Goal: Task Accomplishment & Management: Complete application form

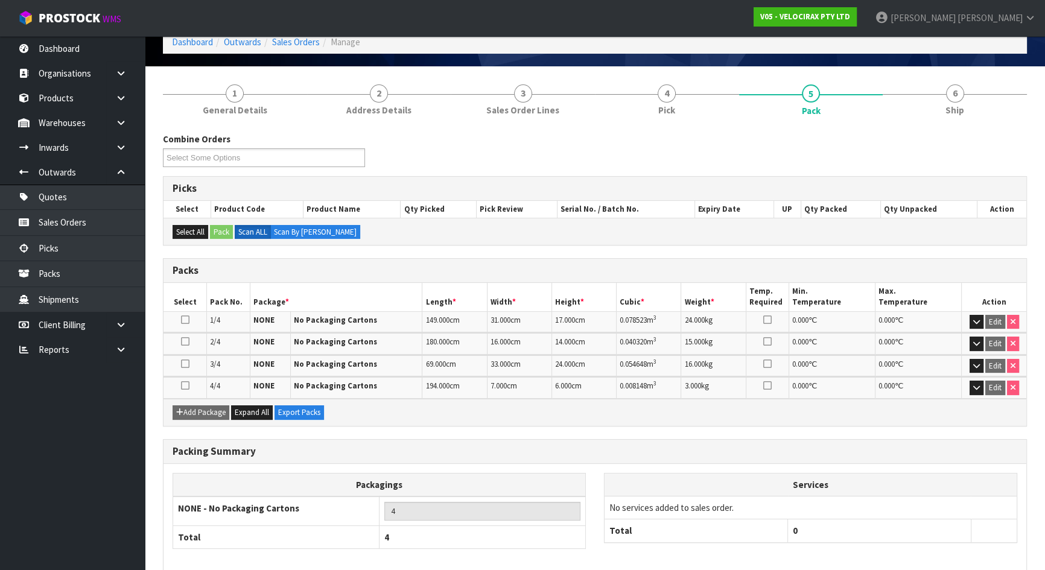
scroll to position [118, 0]
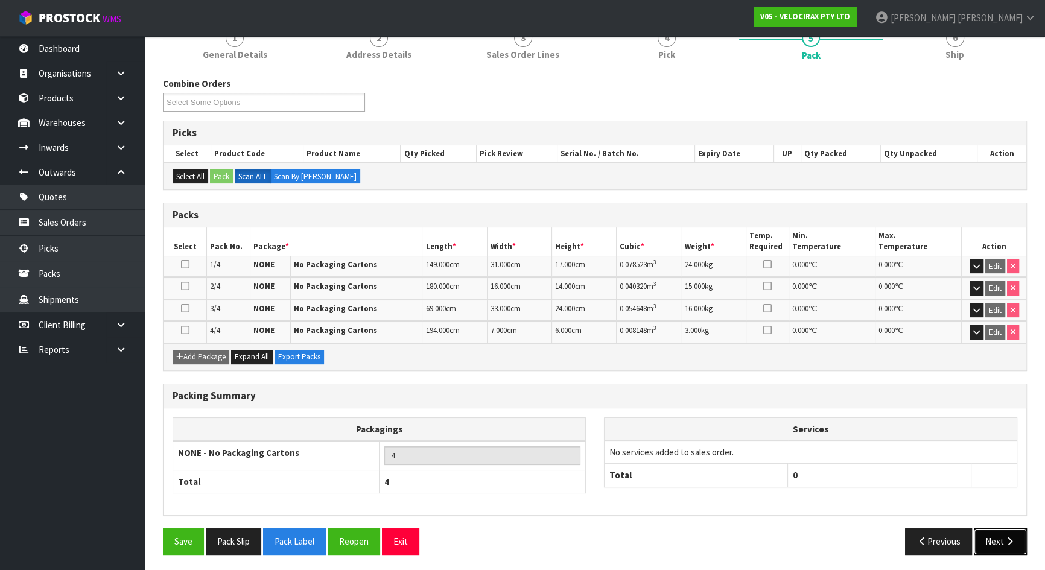
click at [997, 540] on button "Next" at bounding box center [1000, 542] width 53 height 26
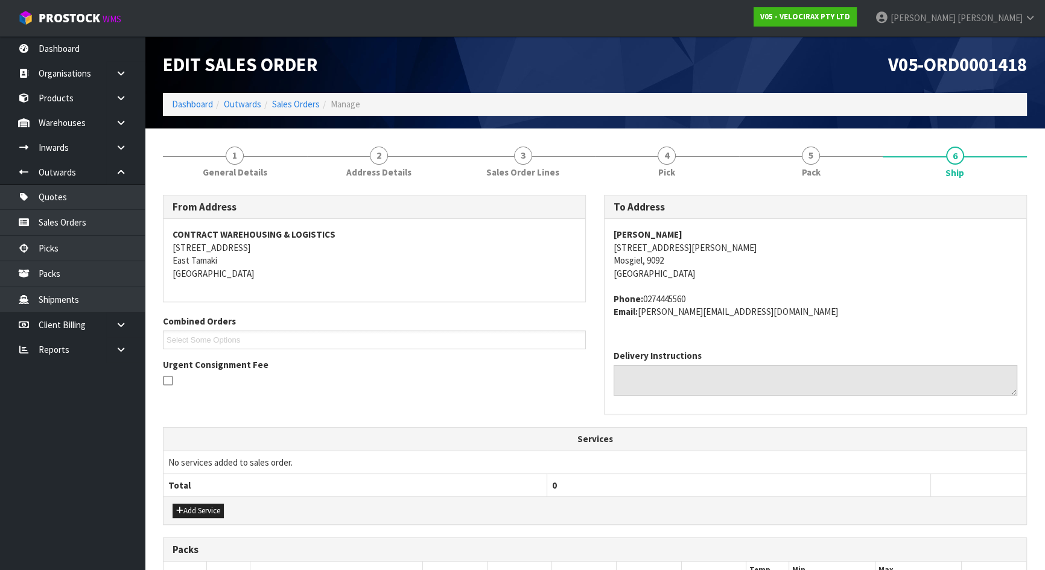
scroll to position [284, 0]
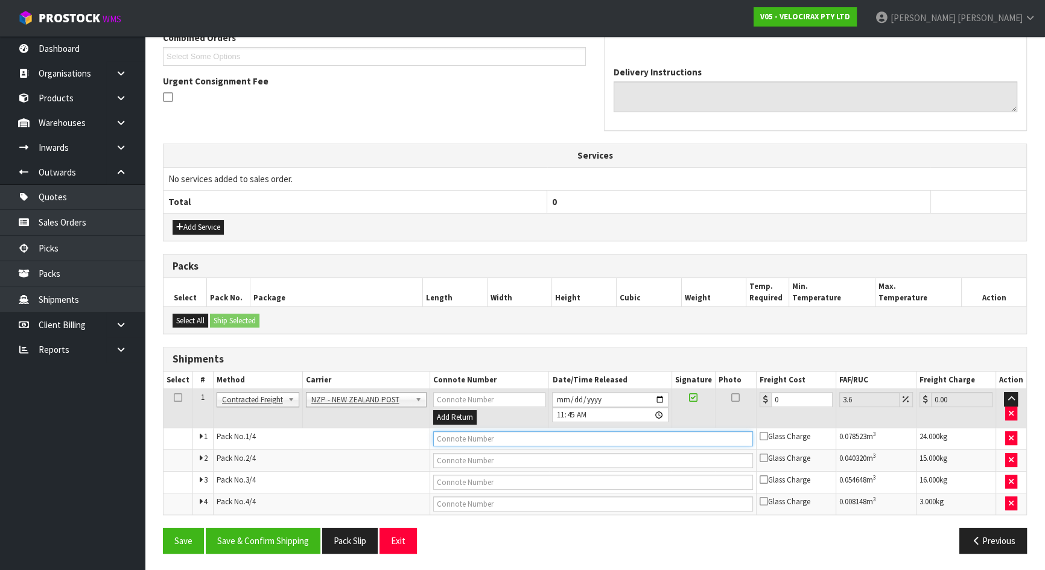
click at [634, 439] on input "text" at bounding box center [593, 438] width 320 height 15
type input "00894210379940369172"
click at [163, 528] on button "Save" at bounding box center [183, 541] width 41 height 26
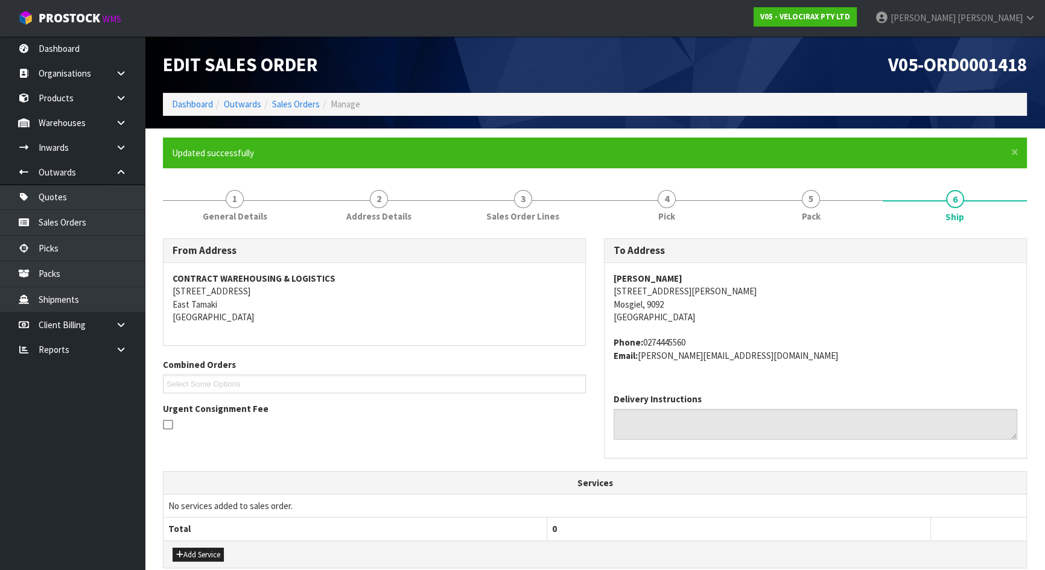
scroll to position [326, 0]
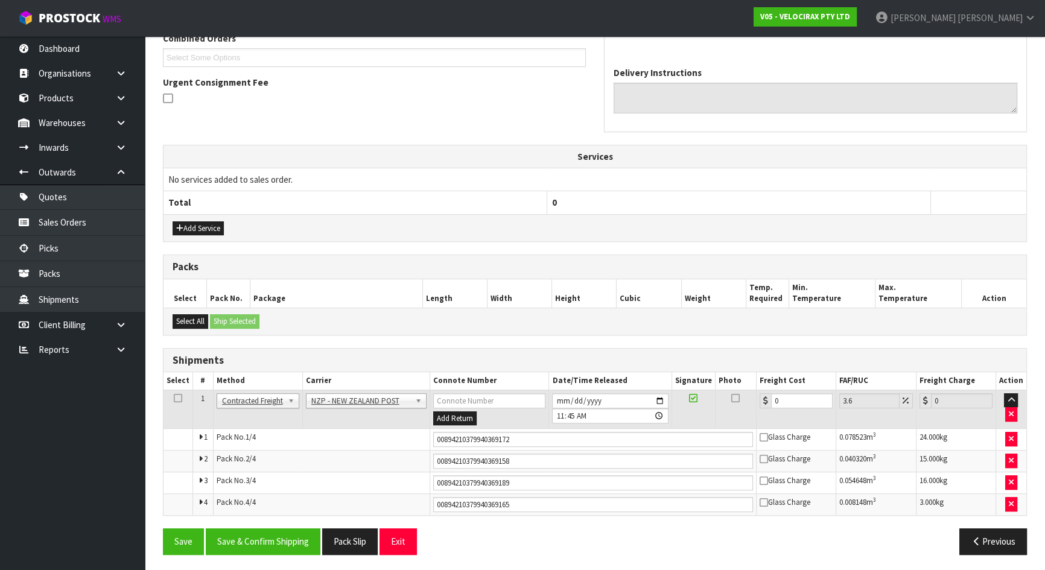
drag, startPoint x: 290, startPoint y: 459, endPoint x: 325, endPoint y: 435, distance: 42.2
click at [295, 459] on td "Pack No. 2/4" at bounding box center [321, 462] width 217 height 22
click at [106, 431] on ul "Dashboard Organisations Clients Consignees Carriers Products Categories Serial …" at bounding box center [72, 303] width 145 height 534
click at [785, 397] on input "0" at bounding box center [802, 400] width 62 height 15
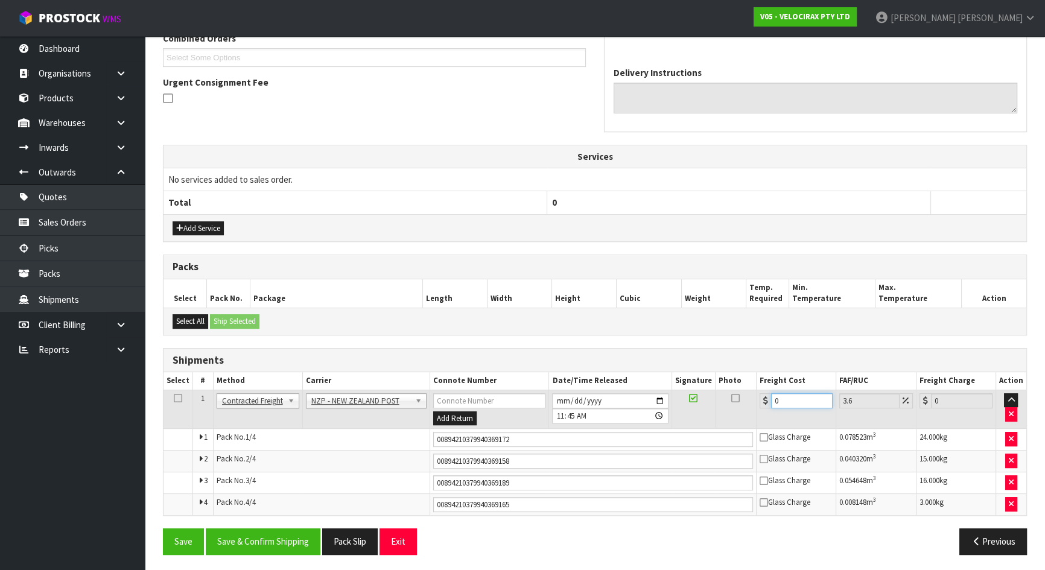
click at [780, 398] on input "0" at bounding box center [802, 400] width 62 height 15
click at [776, 399] on input "0" at bounding box center [802, 400] width 62 height 15
type input "1"
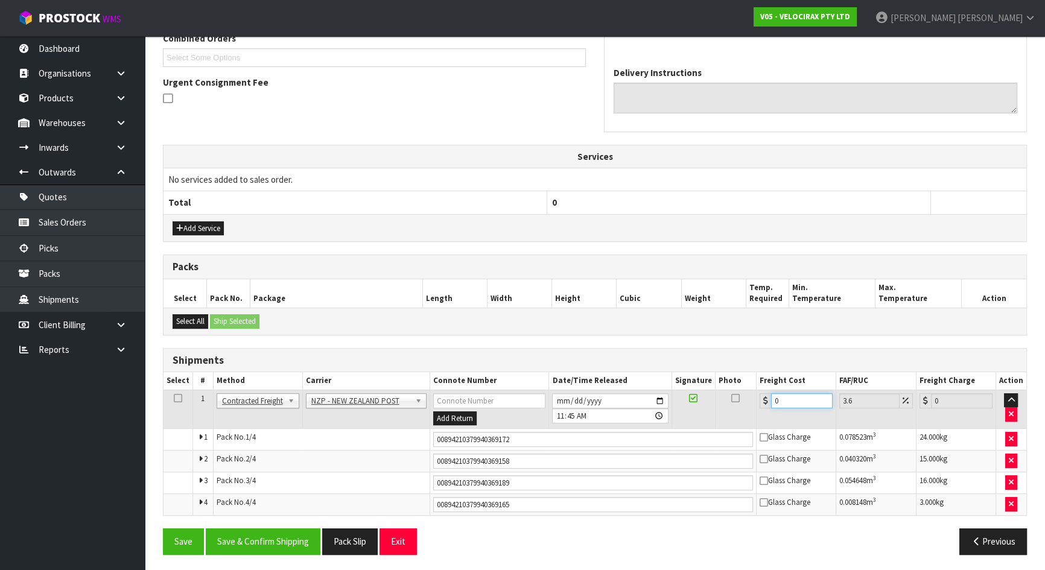
type input "1.04"
type input "10"
type input "10.36"
type input "106"
type input "109.82"
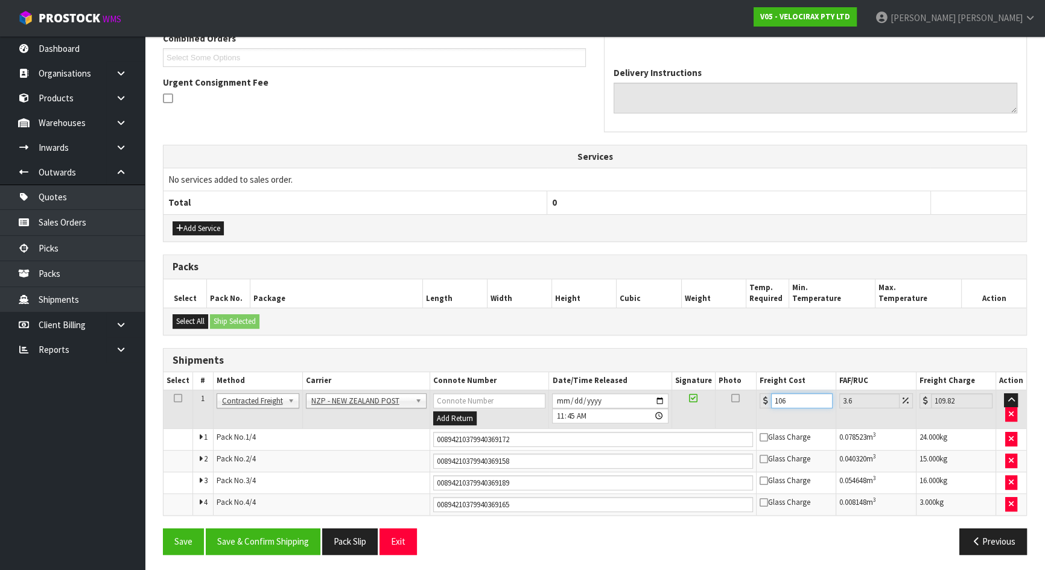
type input "106.4"
type input "110.23"
type input "106.47"
type input "110.3"
type input "106.47"
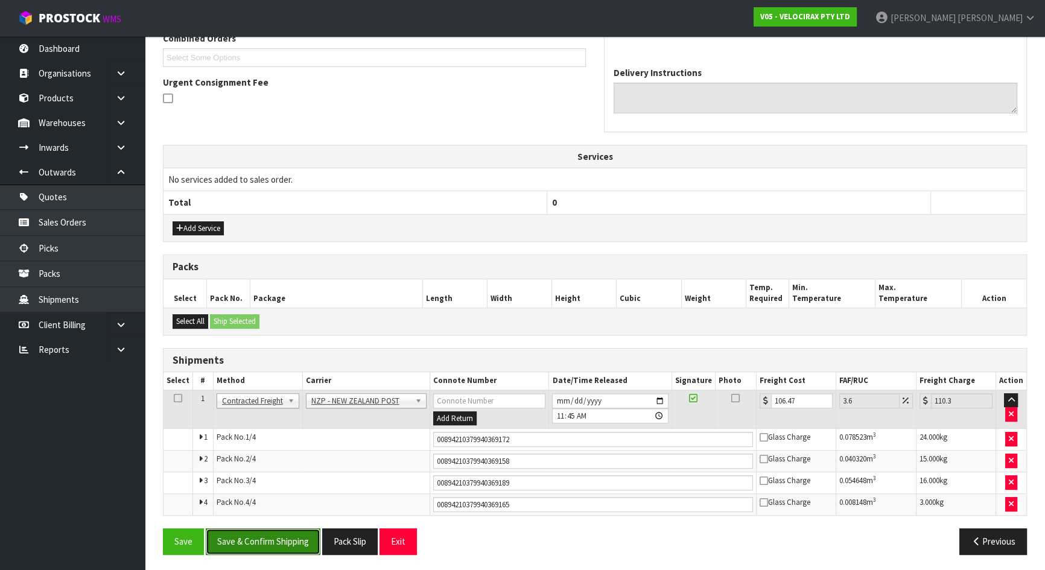
click at [276, 538] on button "Save & Confirm Shipping" at bounding box center [263, 542] width 115 height 26
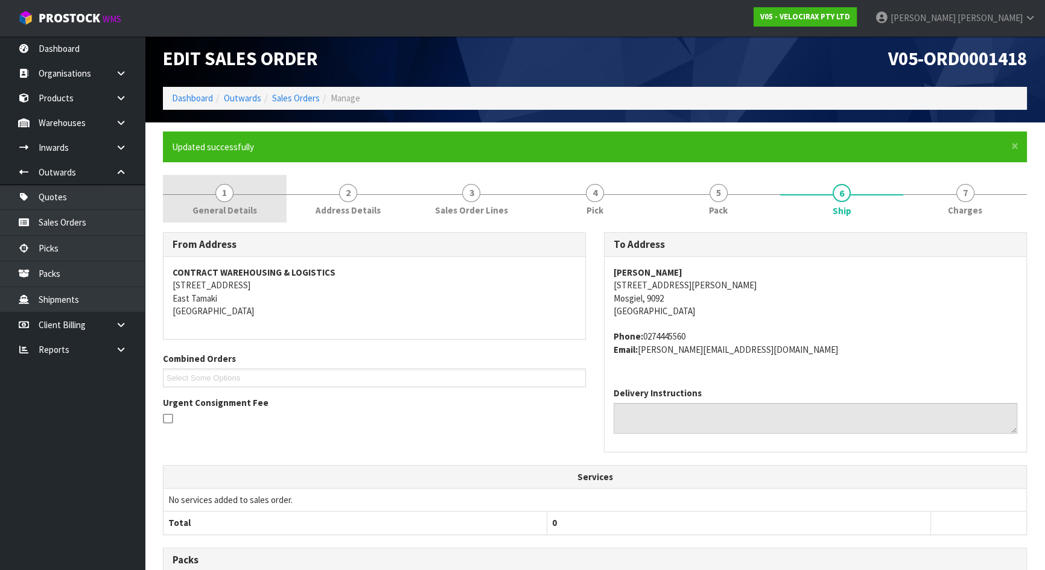
scroll to position [0, 0]
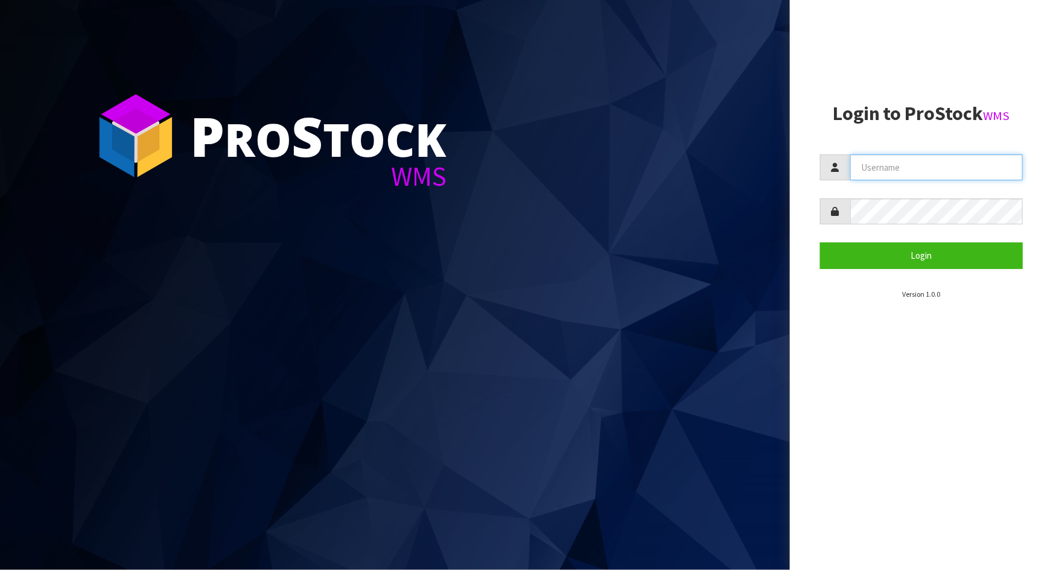
click at [871, 173] on input "text" at bounding box center [936, 167] width 173 height 26
type input "Talia"
click at [820, 243] on button "Login" at bounding box center [921, 256] width 203 height 26
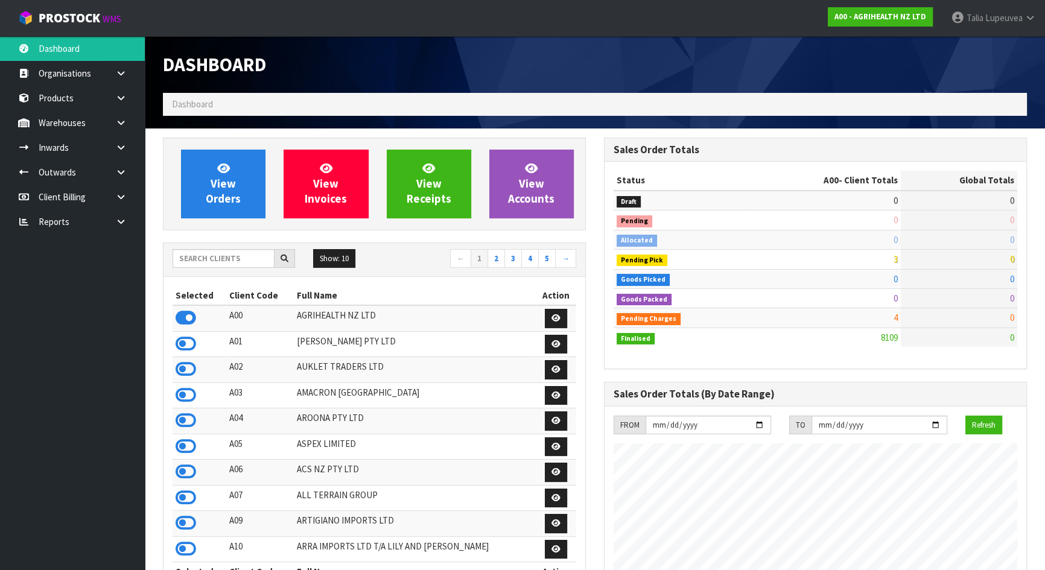
scroll to position [912, 440]
click at [240, 256] on input "text" at bounding box center [224, 258] width 102 height 19
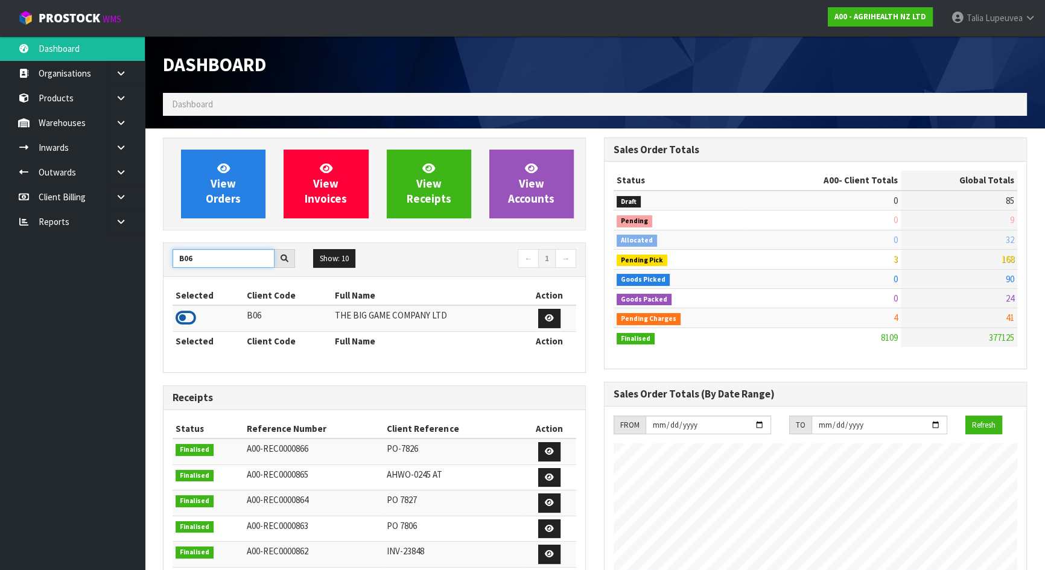
type input "B06"
click at [193, 313] on icon at bounding box center [186, 318] width 21 height 18
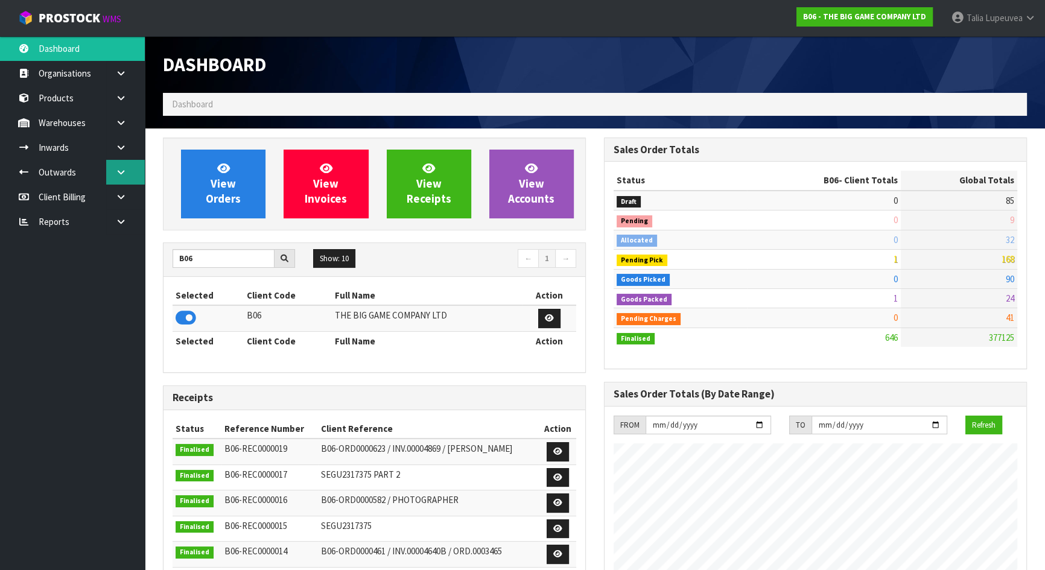
click at [127, 176] on link at bounding box center [125, 172] width 39 height 25
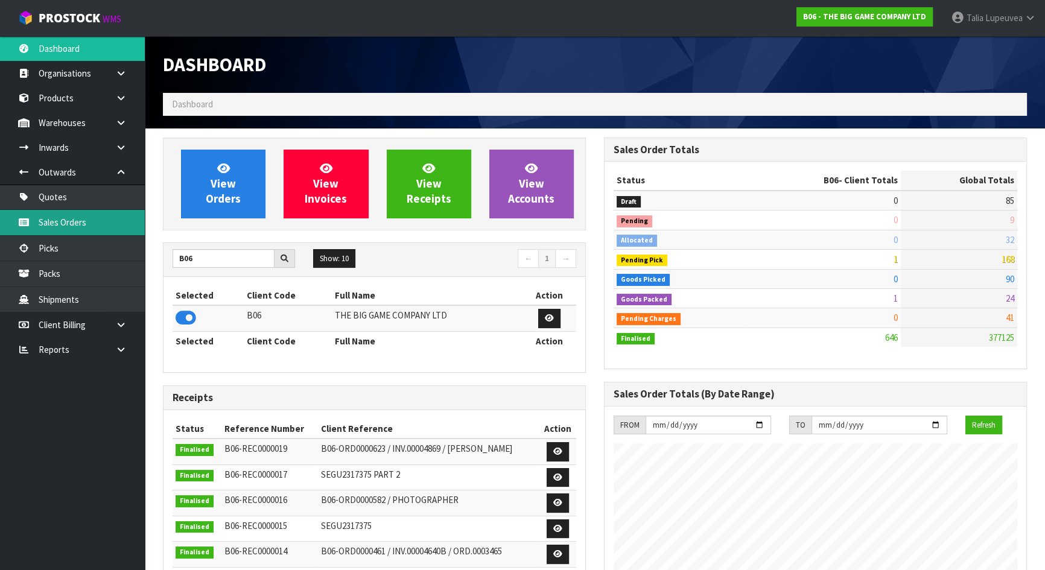
click at [84, 224] on link "Sales Orders" at bounding box center [72, 222] width 145 height 25
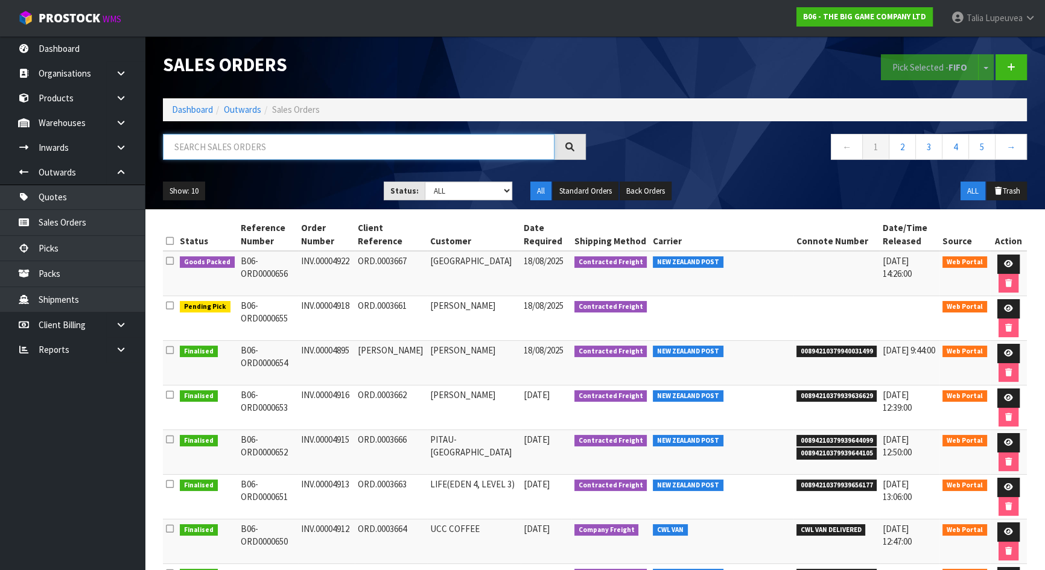
click at [275, 144] on input "text" at bounding box center [359, 147] width 392 height 26
type input "JOB-0408079"
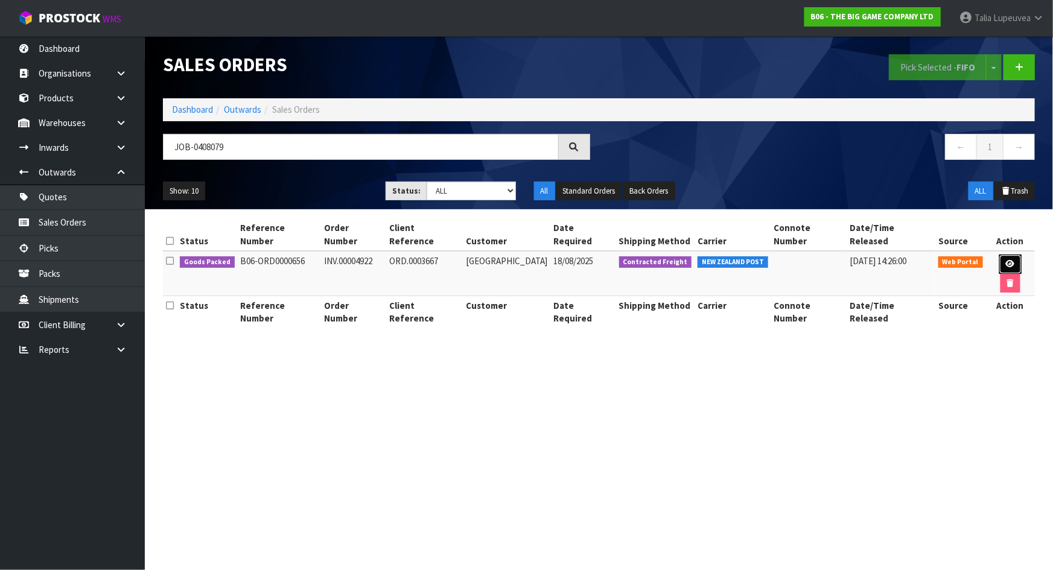
click at [1008, 265] on icon at bounding box center [1010, 264] width 9 height 8
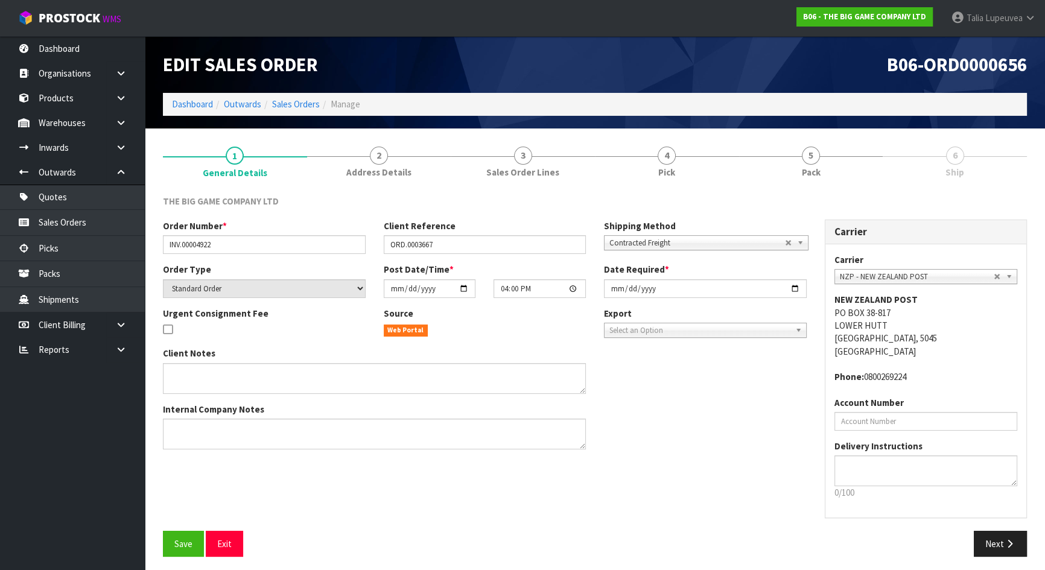
click at [427, 486] on div "Order Number * INV.00004922 Client Reference ORD.0003667 Shipping Method Client…" at bounding box center [595, 375] width 882 height 311
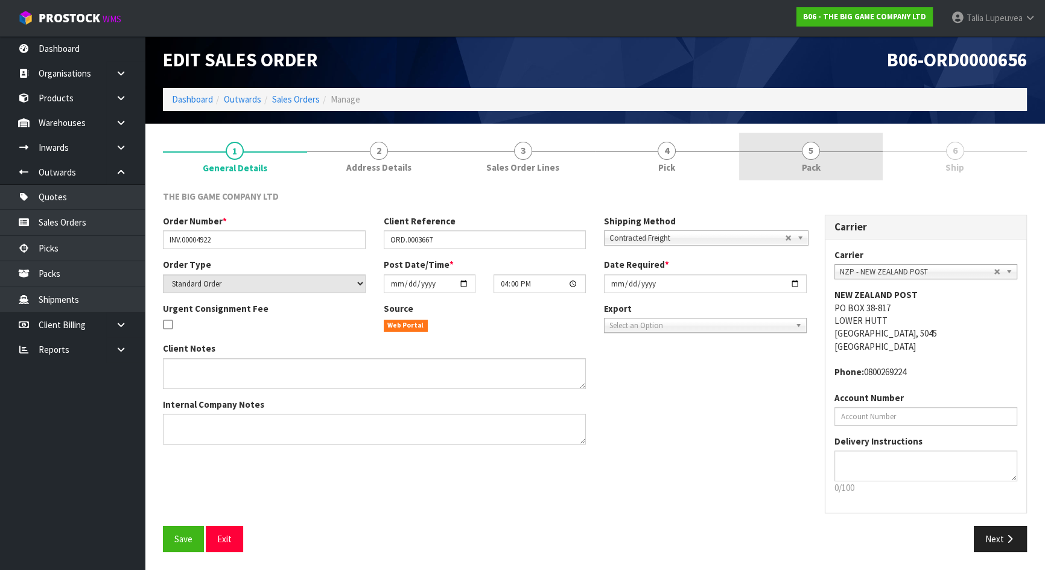
click at [827, 164] on link "5 Pack" at bounding box center [811, 157] width 144 height 48
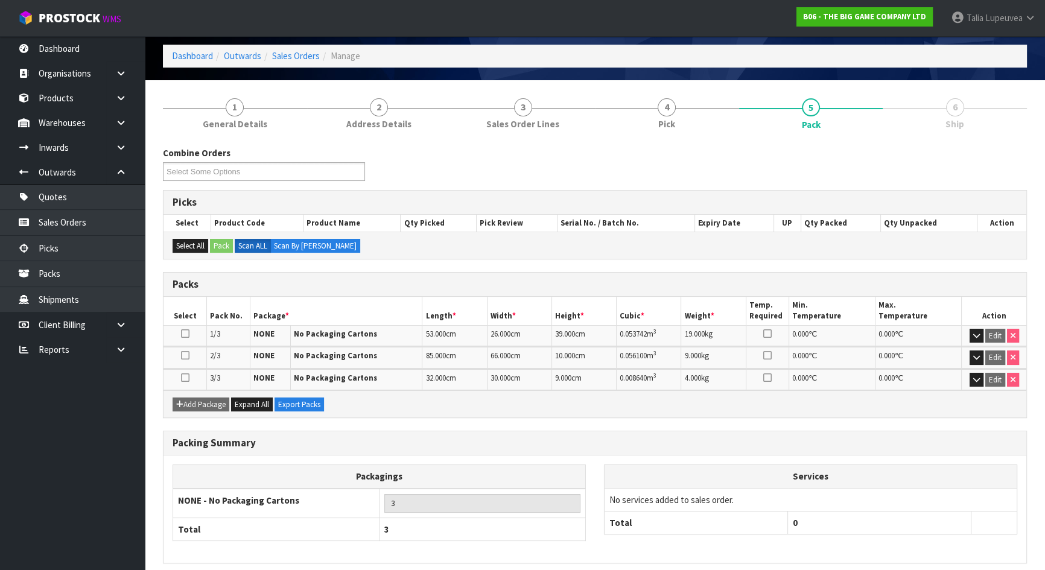
scroll to position [0, 0]
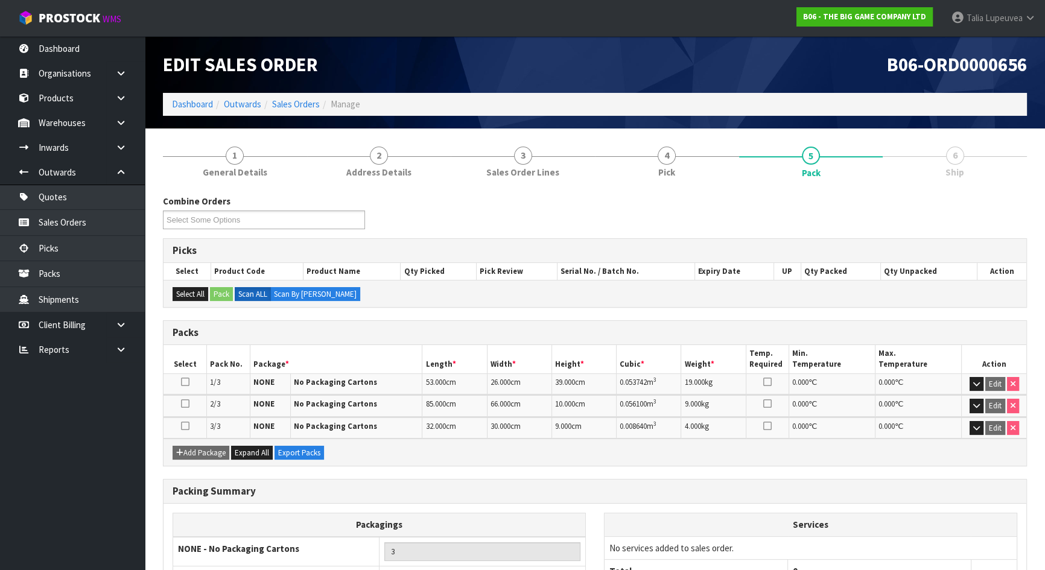
drag, startPoint x: 950, startPoint y: 160, endPoint x: 953, endPoint y: 165, distance: 6.2
click at [951, 159] on span "6" at bounding box center [955, 156] width 18 height 18
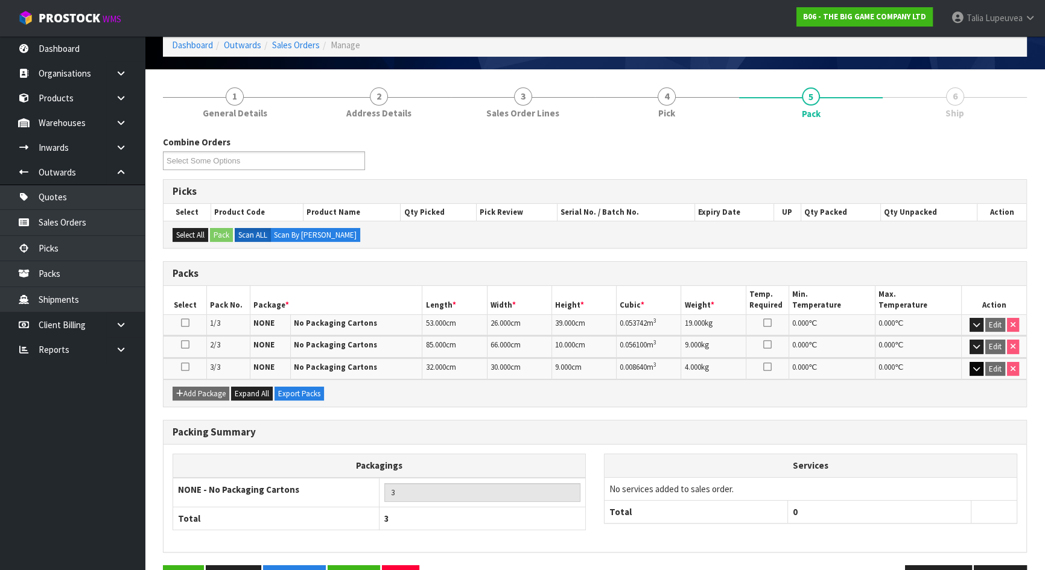
scroll to position [96, 0]
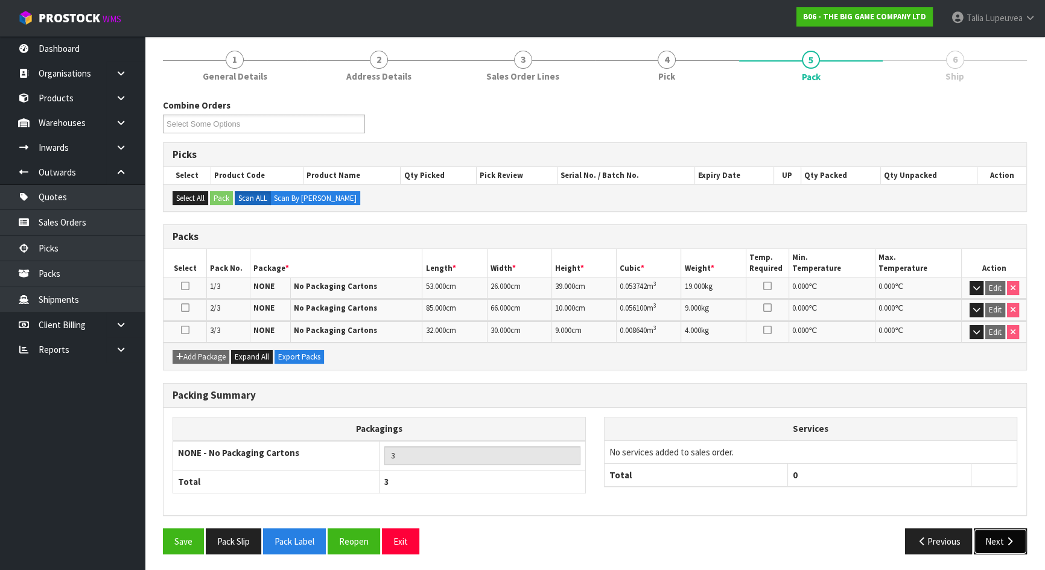
click at [1004, 533] on button "Next" at bounding box center [1000, 542] width 53 height 26
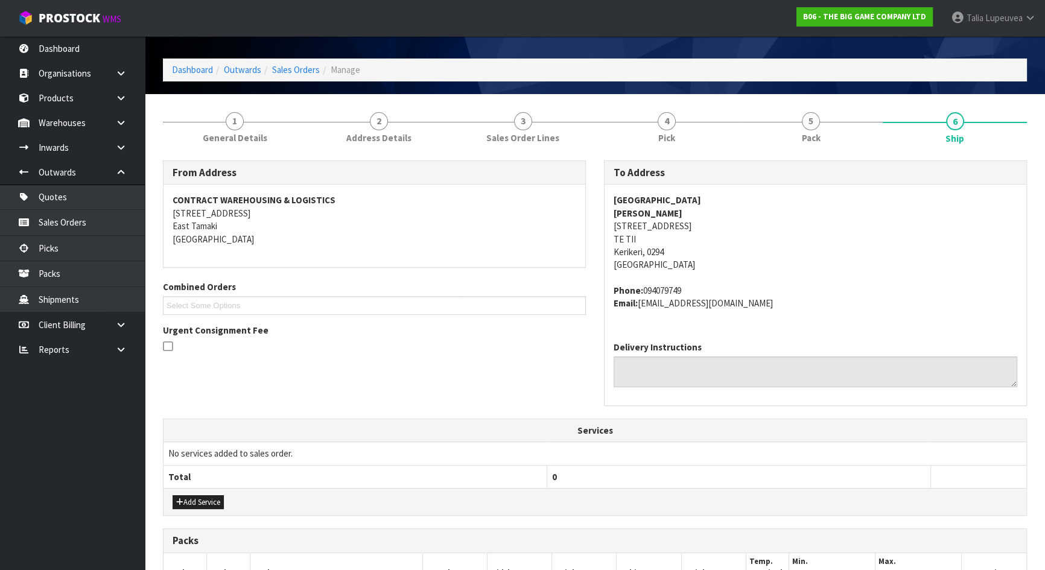
scroll to position [0, 0]
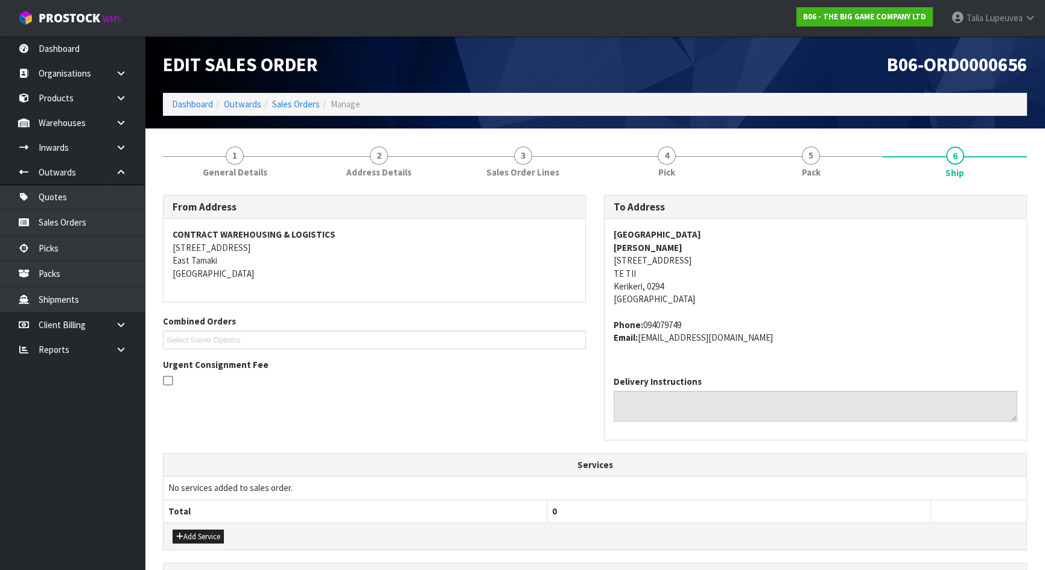
click at [652, 233] on strong "BAY OF ISLANDS INTERNATIONAL ACADEMY" at bounding box center [657, 234] width 87 height 11
copy strong "BAY OF ISLANDS INTERNATIONAL ACADEMY"
click at [629, 247] on strong "CHRIS BELL" at bounding box center [648, 247] width 69 height 11
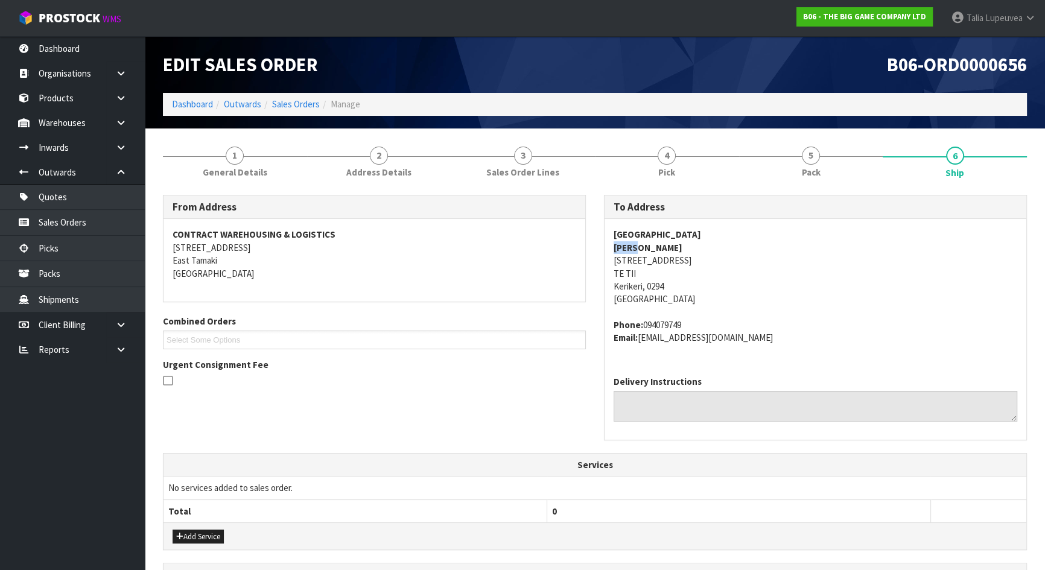
click at [629, 247] on strong "CHRIS BELL" at bounding box center [648, 247] width 69 height 11
copy strong "CHRIS BELL"
click at [637, 260] on address "BAY OF ISLANDS INTERNATIONAL ACADEMY CHRIS BELL 935 PURERUA ROAD TE TII Keriker…" at bounding box center [816, 267] width 404 height 78
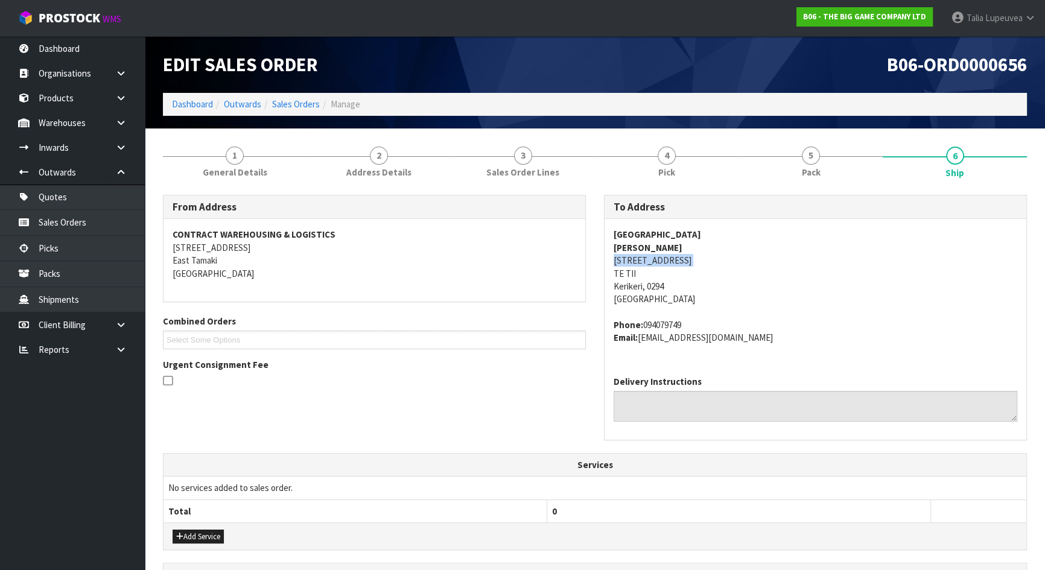
click at [637, 260] on address "BAY OF ISLANDS INTERNATIONAL ACADEMY CHRIS BELL 935 PURERUA ROAD TE TII Keriker…" at bounding box center [816, 267] width 404 height 78
copy address "935 PURERUA ROAD"
drag, startPoint x: 640, startPoint y: 338, endPoint x: 705, endPoint y: 340, distance: 65.2
click at [705, 340] on address "Phone: 094079749 Email: admin@boi.ac.nz" at bounding box center [816, 332] width 404 height 26
copy address "admin@boi.ac.nz"
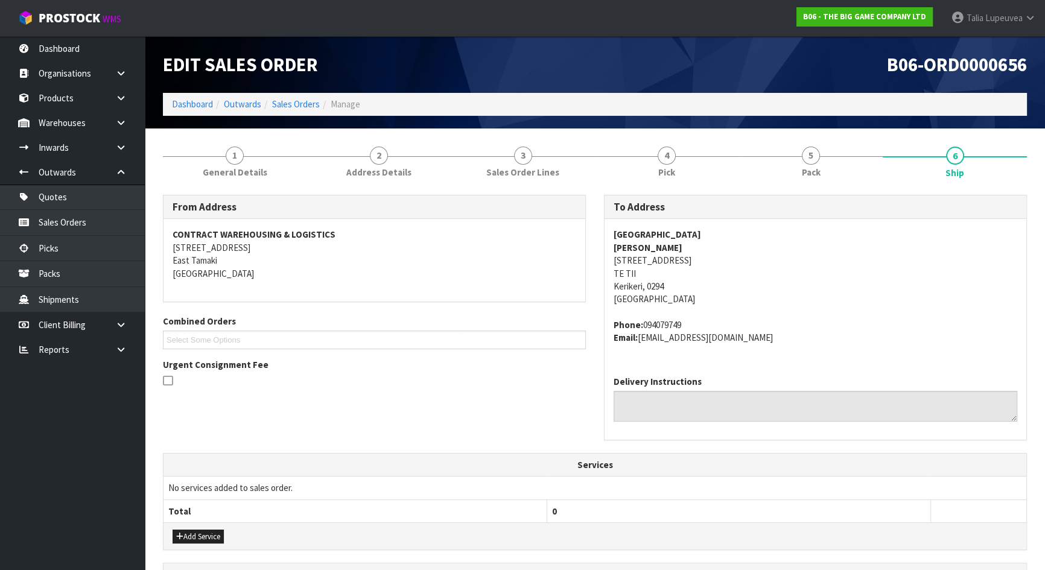
click at [596, 277] on div "To Address BAY OF ISLANDS INTERNATIONAL ACADEMY CHRIS BELL 935 PURERUA ROAD TE …" at bounding box center [815, 324] width 441 height 258
